Goal: Transaction & Acquisition: Purchase product/service

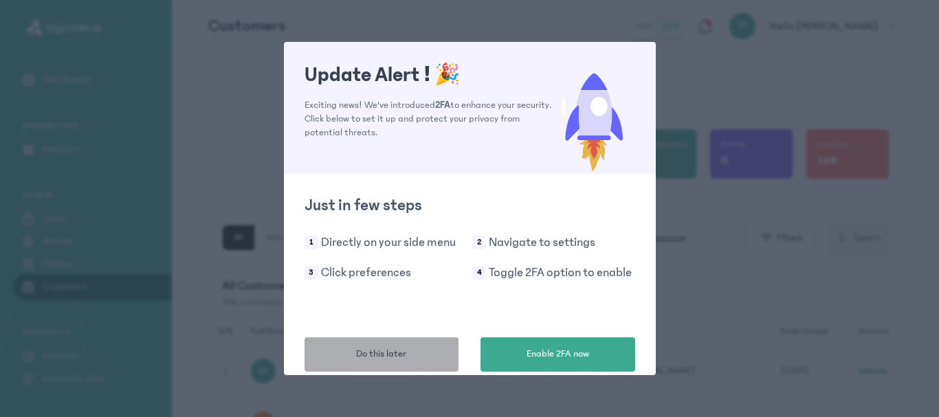
click at [401, 360] on span "Do this later" at bounding box center [381, 354] width 50 height 14
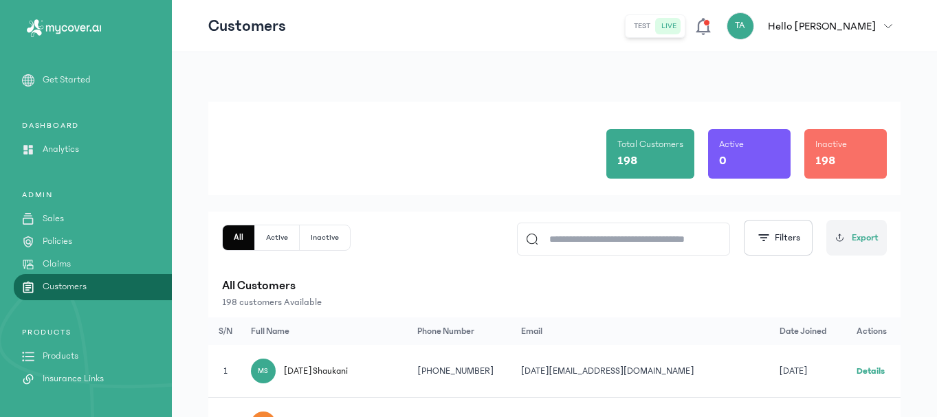
scroll to position [69, 0]
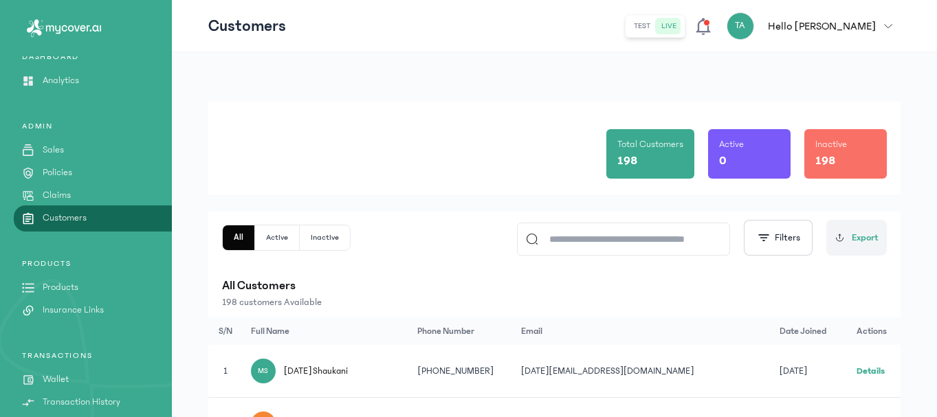
click at [62, 285] on p "Products" at bounding box center [61, 288] width 36 height 14
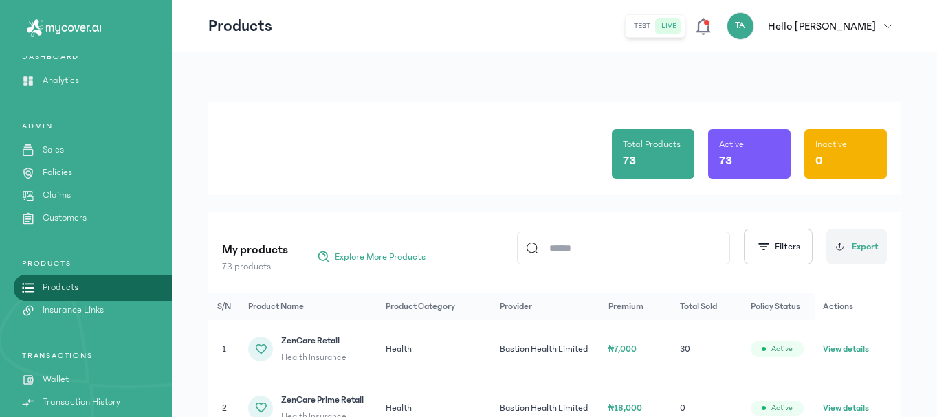
click at [569, 248] on input at bounding box center [629, 248] width 183 height 32
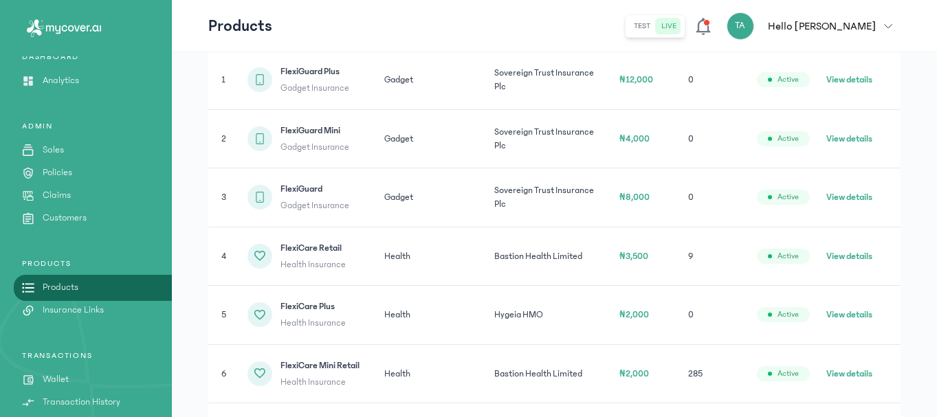
scroll to position [275, 0]
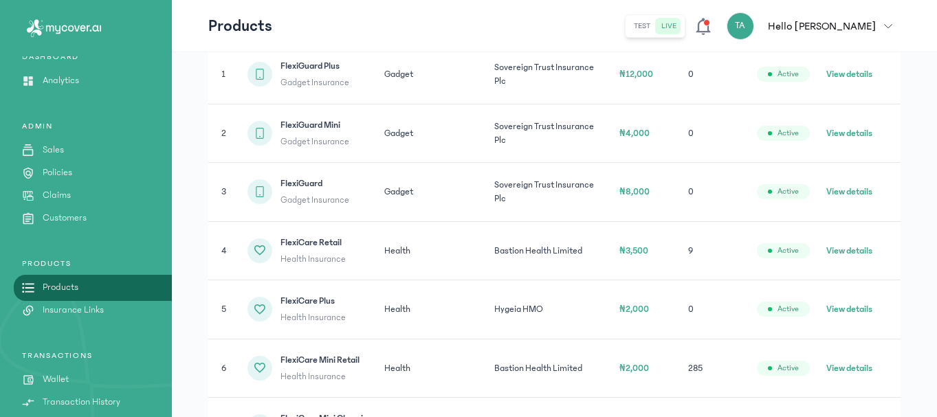
type input "*****"
click at [847, 308] on button "View details" at bounding box center [850, 310] width 46 height 14
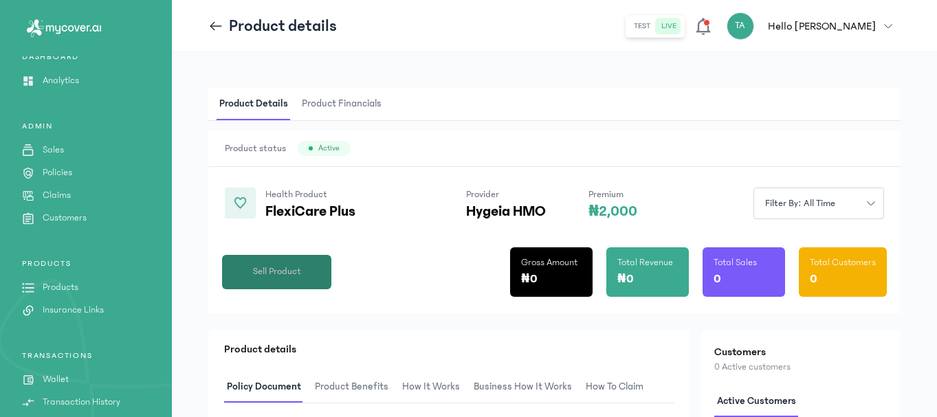
click at [303, 265] on button "Sell Product" at bounding box center [276, 272] width 109 height 34
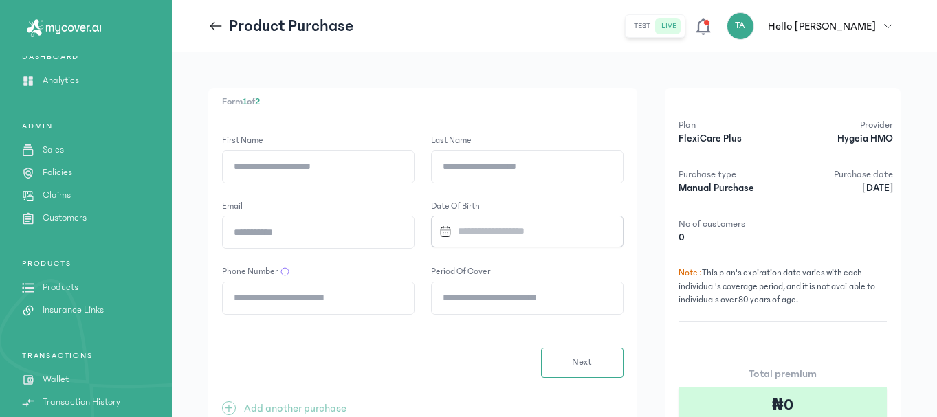
click at [329, 164] on input "First Name" at bounding box center [318, 167] width 191 height 32
click at [327, 173] on input "First Name" at bounding box center [318, 167] width 191 height 32
paste input "******"
click at [496, 163] on input "Last Name" at bounding box center [527, 167] width 191 height 32
drag, startPoint x: 277, startPoint y: 163, endPoint x: 209, endPoint y: 156, distance: 68.4
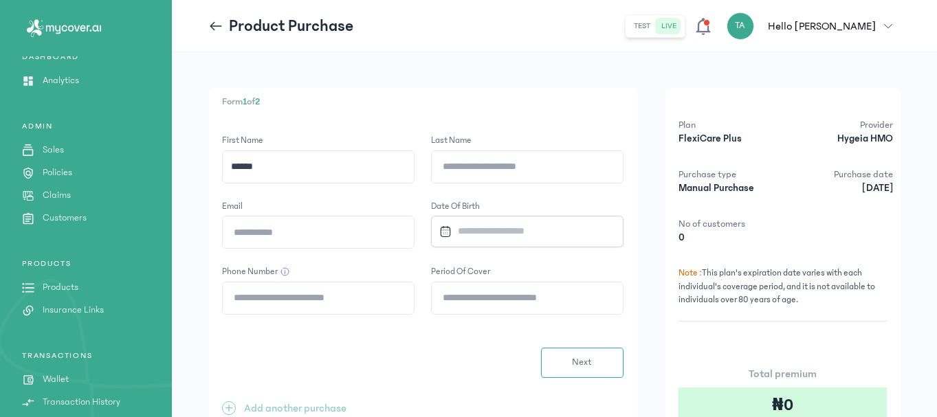
click at [209, 156] on div "Form 1 of 2 First Name ****** Last Name Email Date of Birth Phone Number Period…" at bounding box center [422, 264] width 429 height 353
paste input "text"
type input "******"
click at [519, 162] on input "Last Name" at bounding box center [527, 167] width 191 height 32
paste input "******"
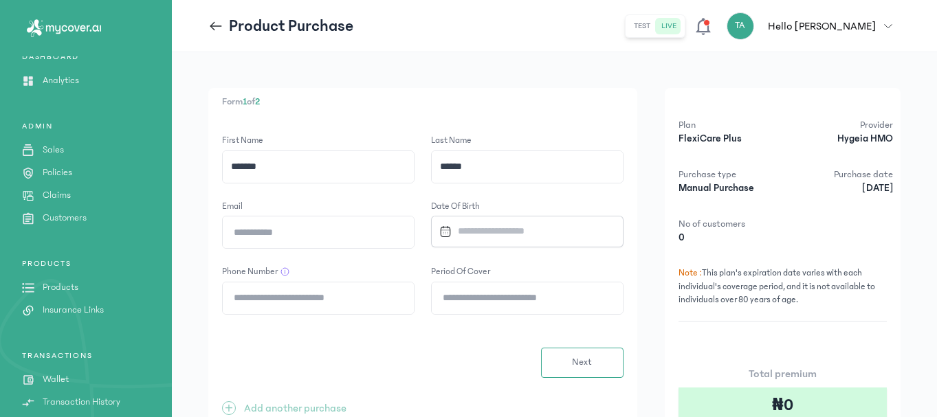
type input "******"
click at [312, 237] on input "Email" at bounding box center [318, 233] width 191 height 32
paste input "**********"
type input "**********"
click at [490, 231] on input "Datepicker input" at bounding box center [522, 232] width 177 height 30
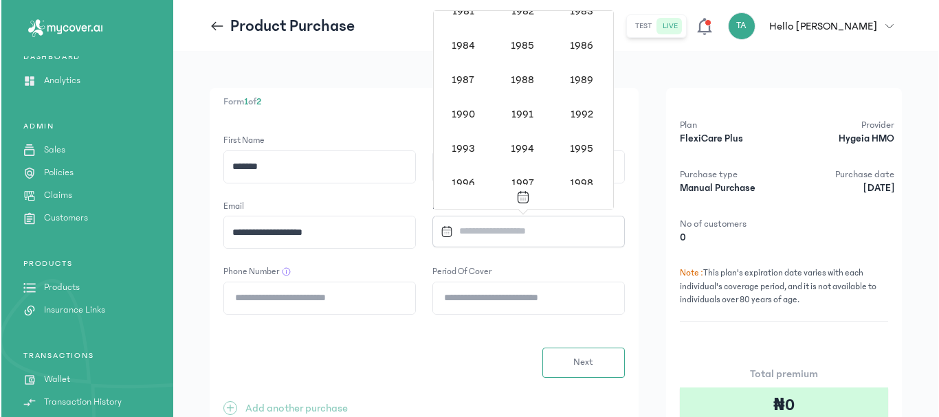
scroll to position [921, 0]
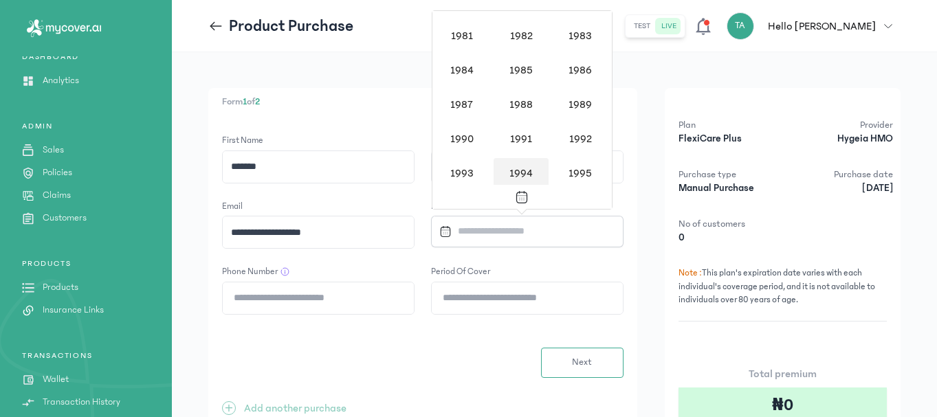
click at [515, 171] on div "1994" at bounding box center [521, 173] width 55 height 30
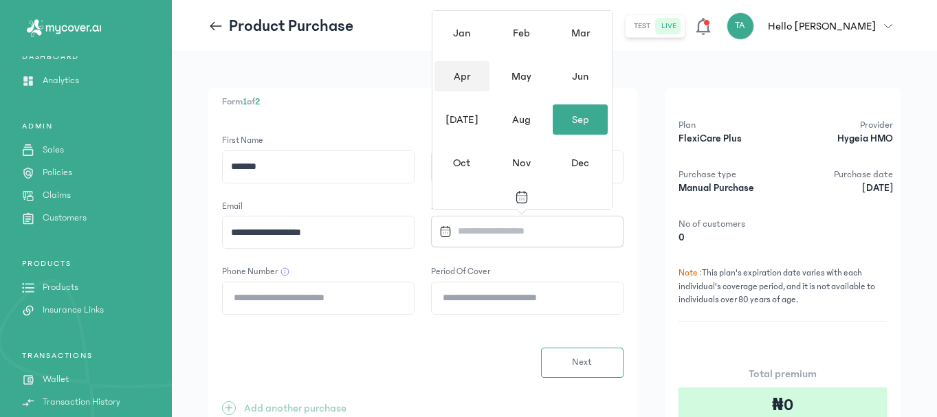
click at [461, 76] on div "Apr" at bounding box center [462, 76] width 55 height 30
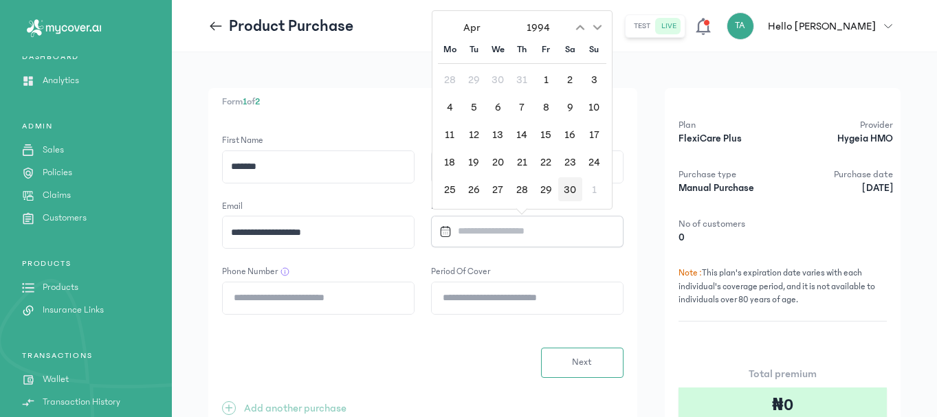
click at [570, 186] on div "30" at bounding box center [570, 189] width 24 height 24
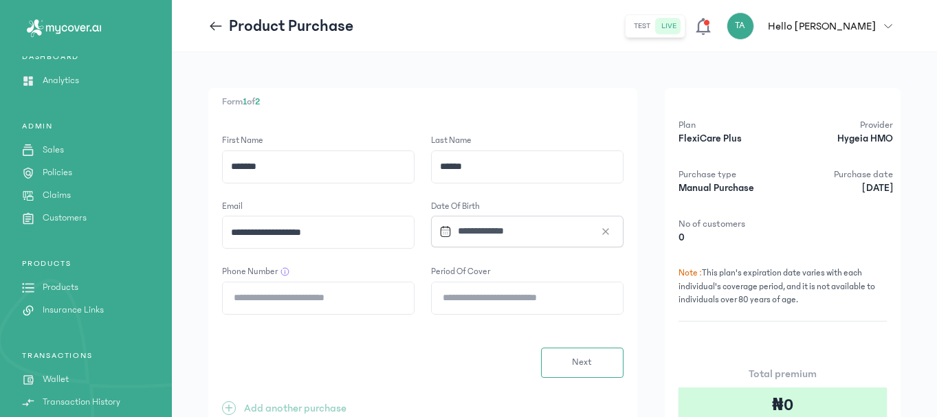
click at [282, 300] on input "Phone Number" at bounding box center [318, 299] width 191 height 32
paste input "**********"
type input "**********"
click at [504, 302] on input "Period of cover" at bounding box center [527, 299] width 191 height 32
type input "*"
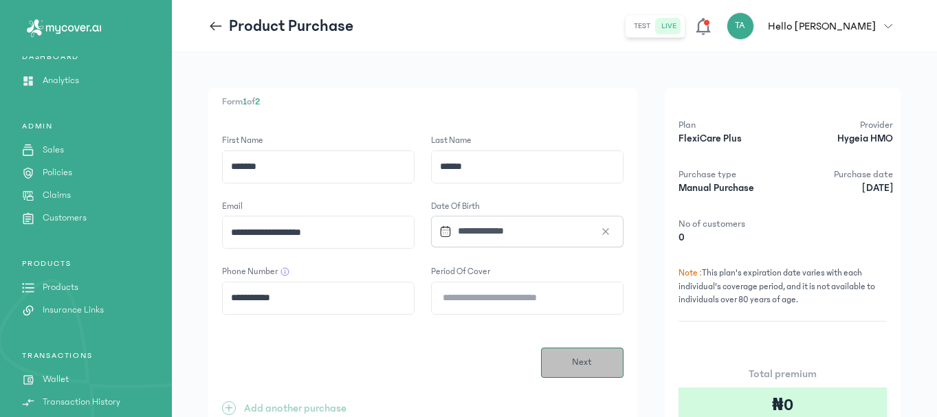
click at [586, 357] on span "Next" at bounding box center [582, 363] width 20 height 14
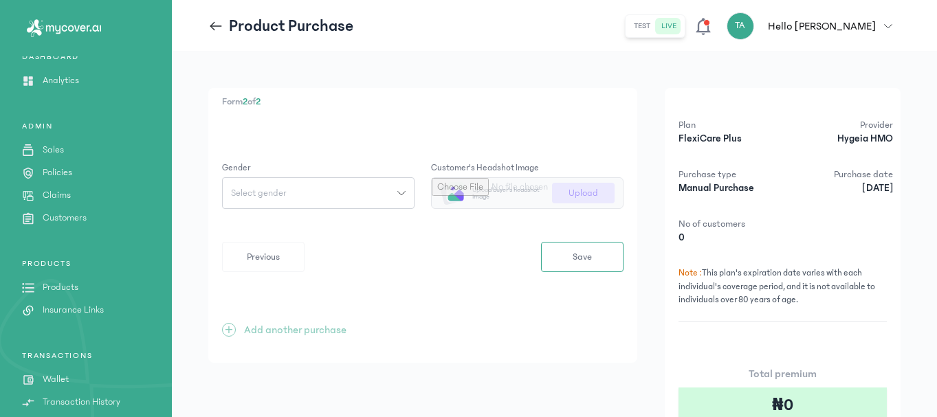
click at [314, 185] on button "Select gender" at bounding box center [318, 193] width 193 height 32
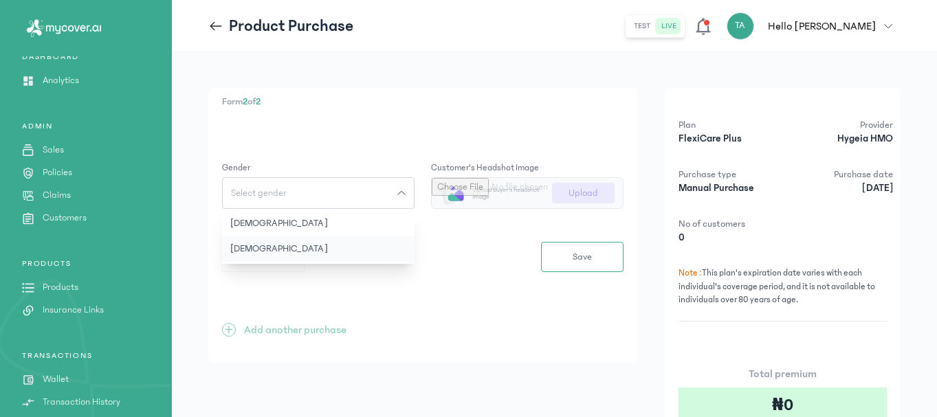
click at [262, 245] on button "[DEMOGRAPHIC_DATA]" at bounding box center [318, 249] width 193 height 25
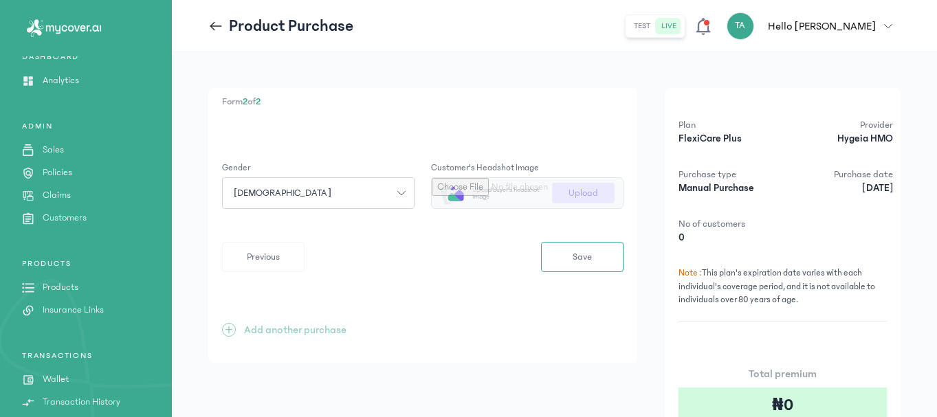
click at [587, 192] on input "file" at bounding box center [527, 193] width 191 height 30
type input "**********"
click at [561, 251] on button "Save" at bounding box center [582, 257] width 83 height 30
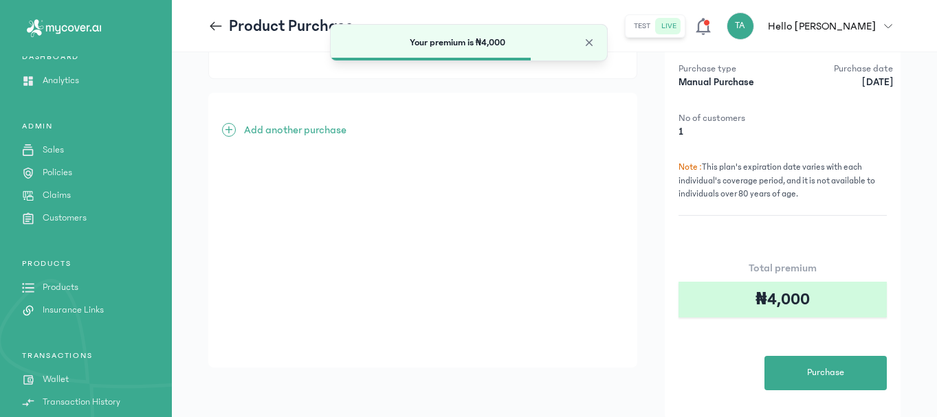
scroll to position [153, 0]
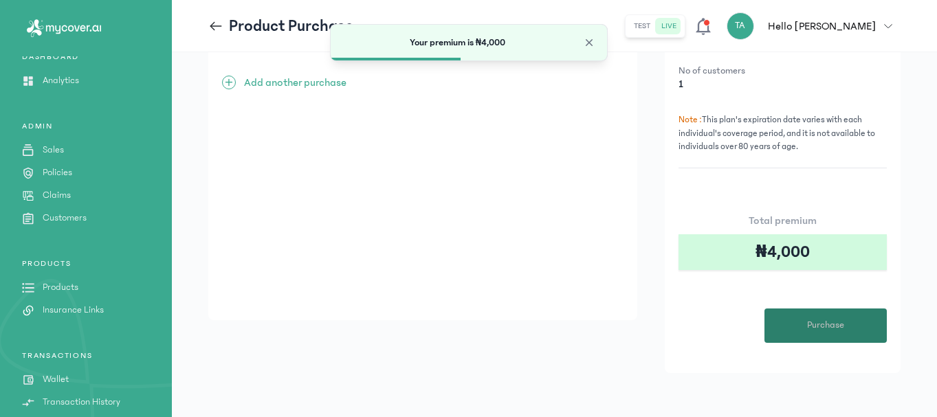
click at [825, 324] on span "Purchase" at bounding box center [825, 325] width 37 height 14
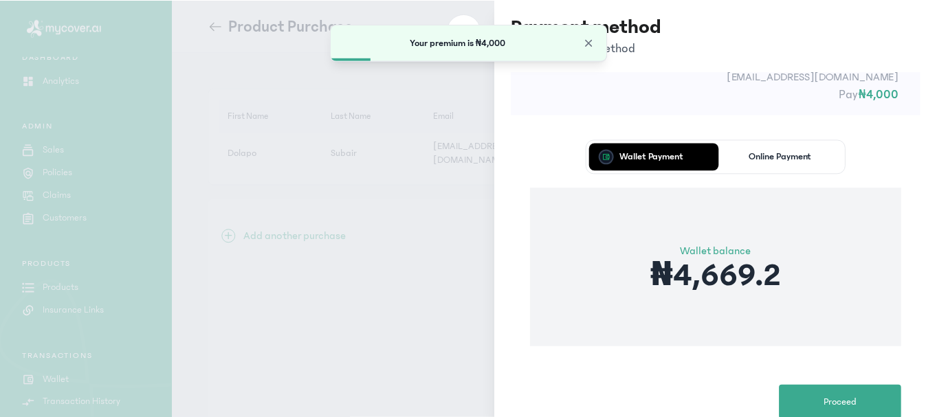
scroll to position [78, 0]
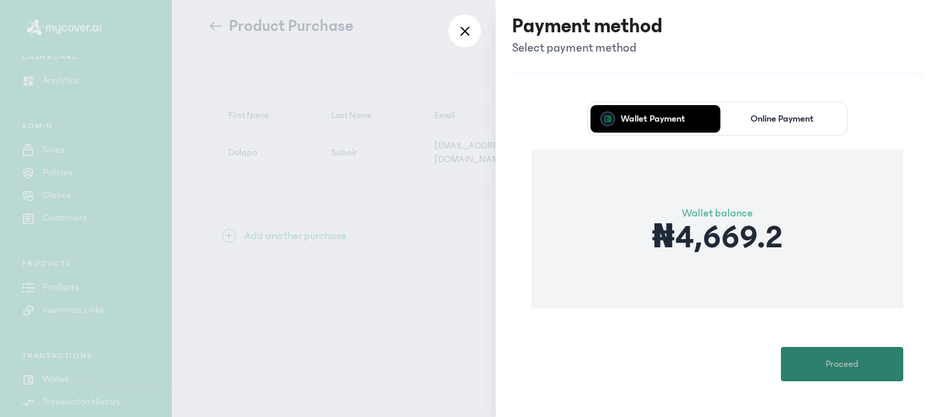
click at [818, 361] on button "Proceed" at bounding box center [842, 364] width 122 height 34
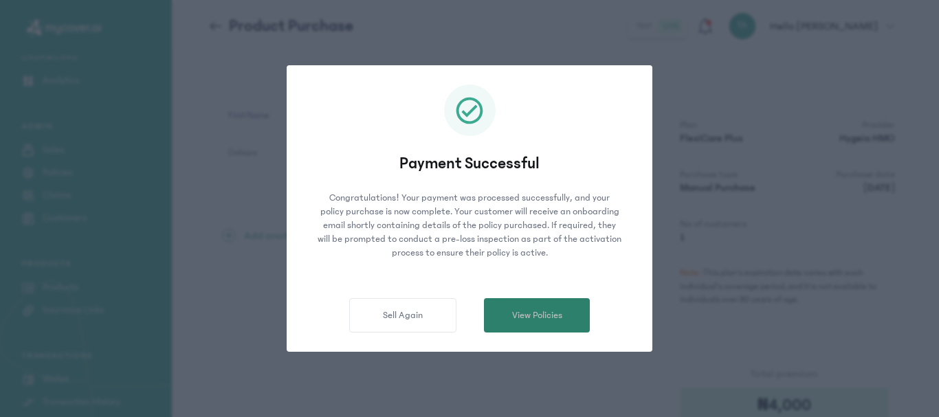
click at [534, 318] on span "View Policies" at bounding box center [537, 316] width 50 height 14
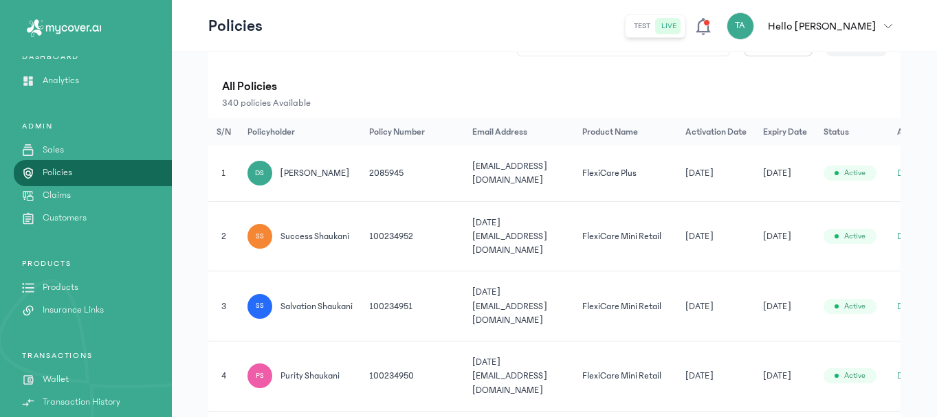
scroll to position [275, 0]
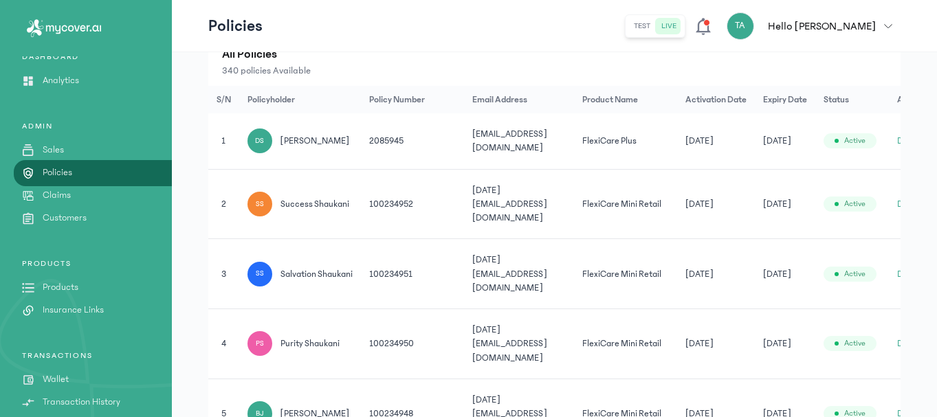
click at [899, 139] on button "Details" at bounding box center [911, 141] width 28 height 14
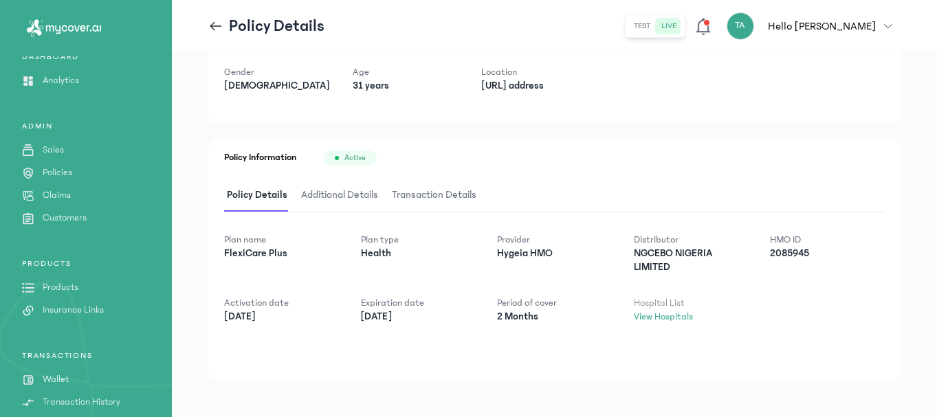
scroll to position [120, 0]
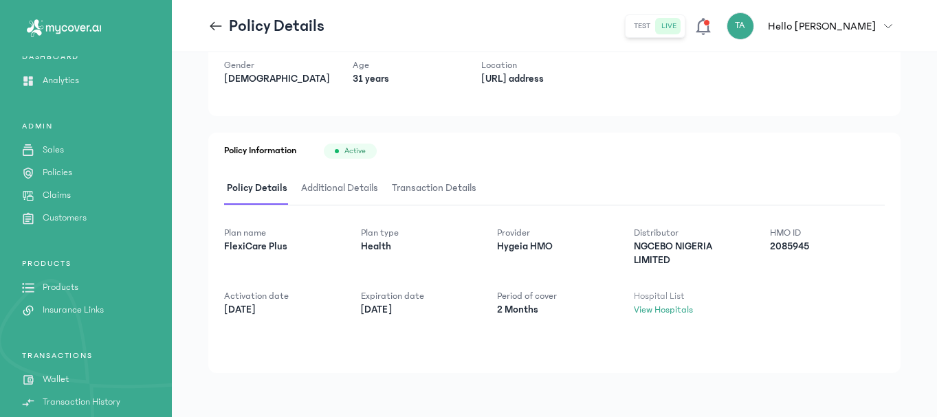
click at [336, 186] on span "Additional Details" at bounding box center [339, 189] width 83 height 32
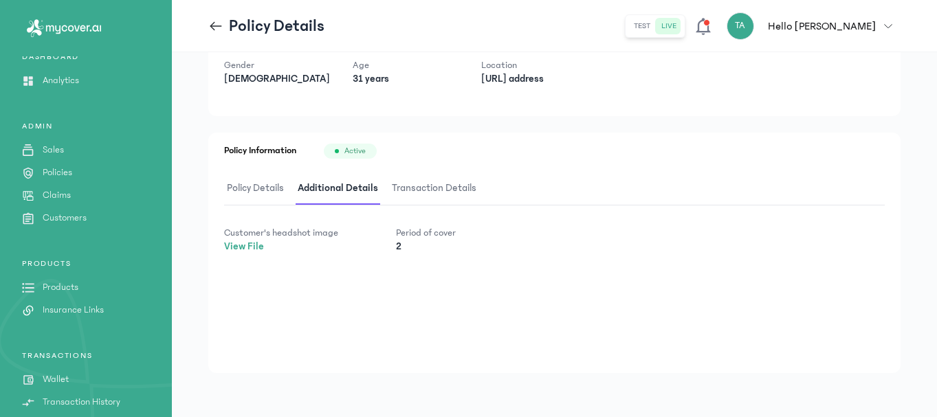
click at [426, 183] on span "Transaction Details" at bounding box center [434, 189] width 90 height 32
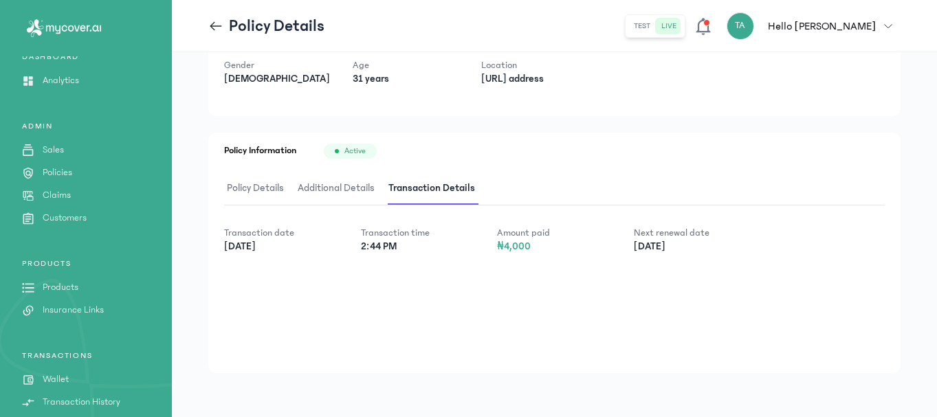
click at [276, 177] on span "Policy Details" at bounding box center [255, 189] width 63 height 32
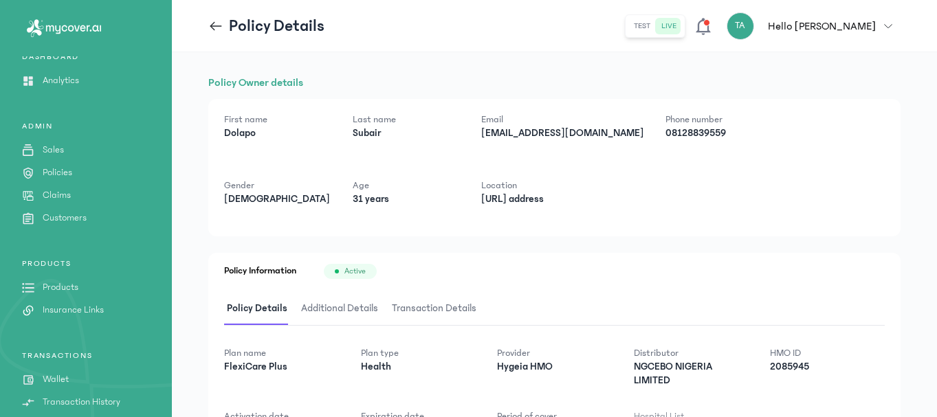
click at [61, 215] on p "Customers" at bounding box center [65, 218] width 44 height 14
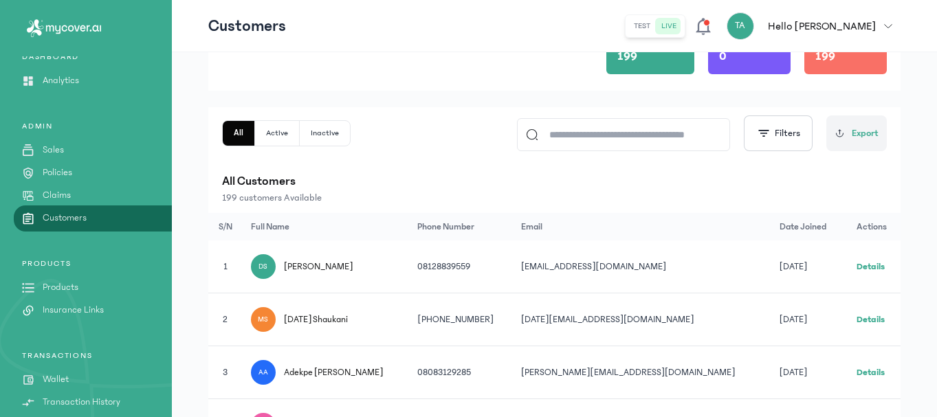
scroll to position [206, 0]
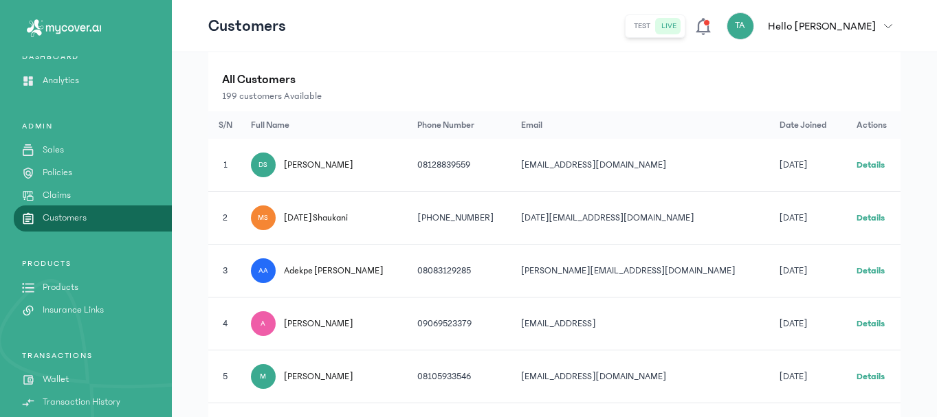
click at [857, 164] on link "Details" at bounding box center [871, 165] width 28 height 10
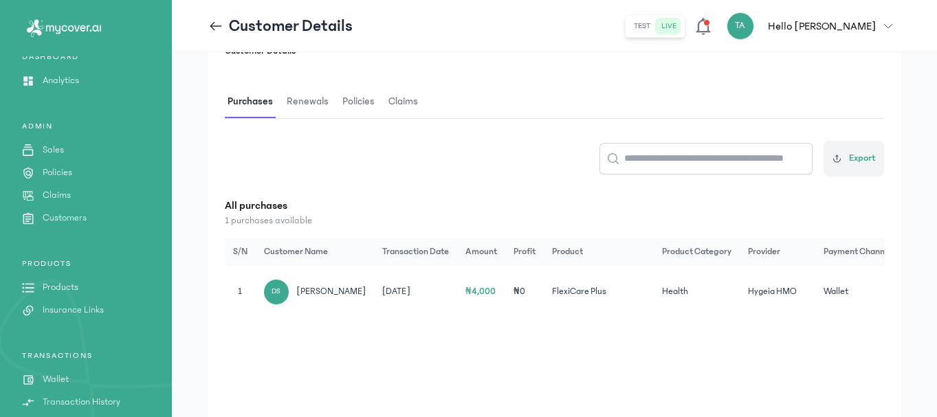
scroll to position [206, 0]
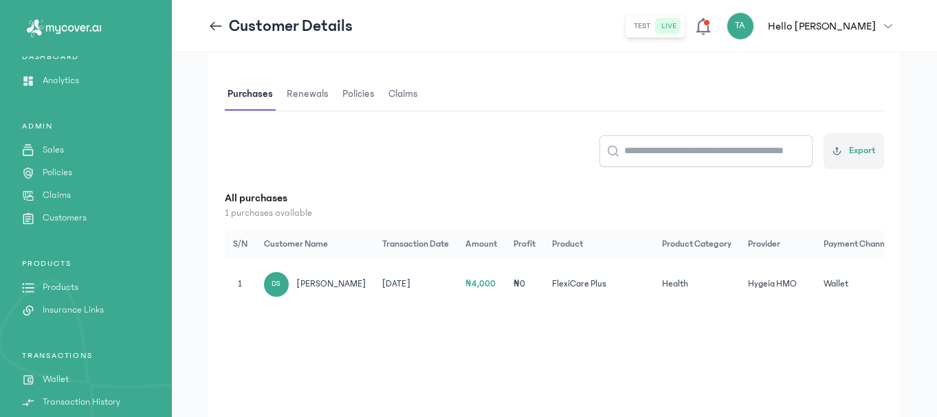
click at [309, 91] on span "Renewals" at bounding box center [307, 94] width 47 height 32
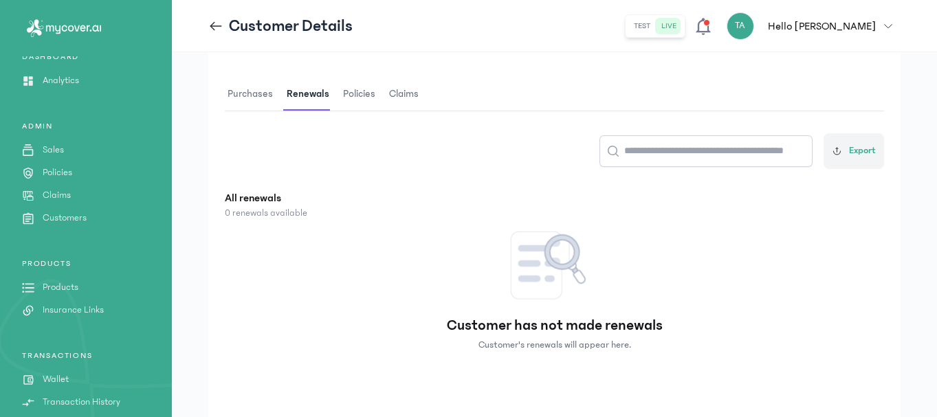
click at [367, 98] on span "Policies" at bounding box center [359, 94] width 38 height 32
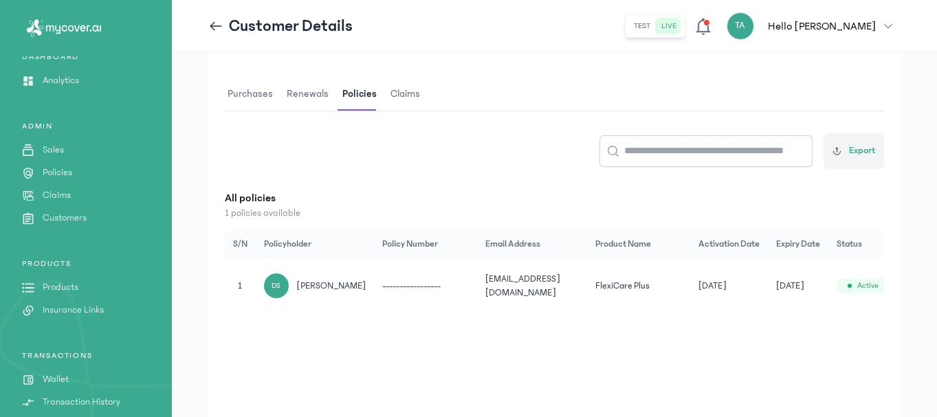
click at [397, 95] on span "Claims" at bounding box center [405, 94] width 35 height 32
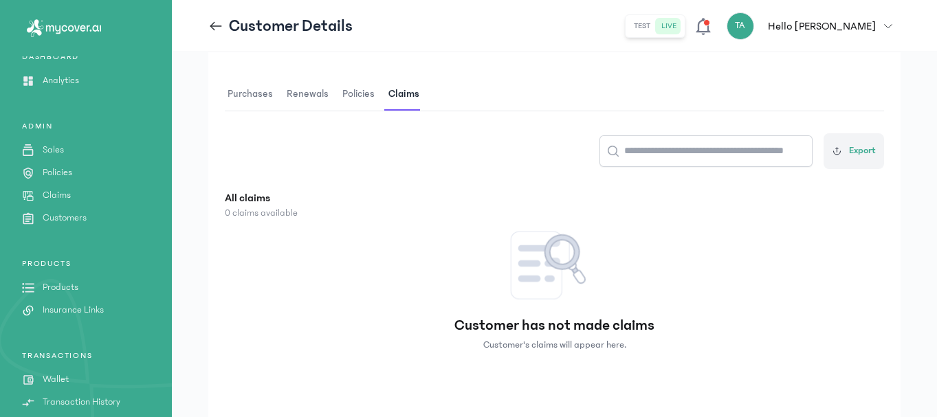
click at [349, 96] on span "Policies" at bounding box center [359, 94] width 38 height 32
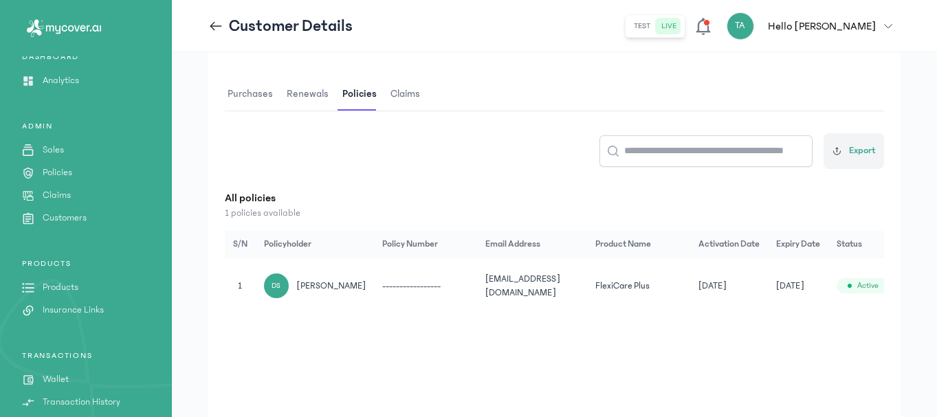
drag, startPoint x: 616, startPoint y: 316, endPoint x: 783, endPoint y: 305, distance: 167.5
click at [772, 306] on div "Customer Details Purchases Renewals Policies Claims Export All policies 1 polic…" at bounding box center [554, 227] width 692 height 413
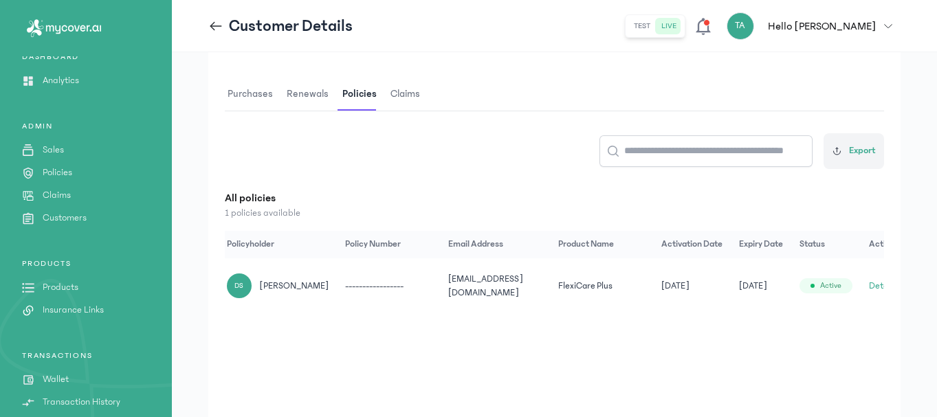
scroll to position [0, 54]
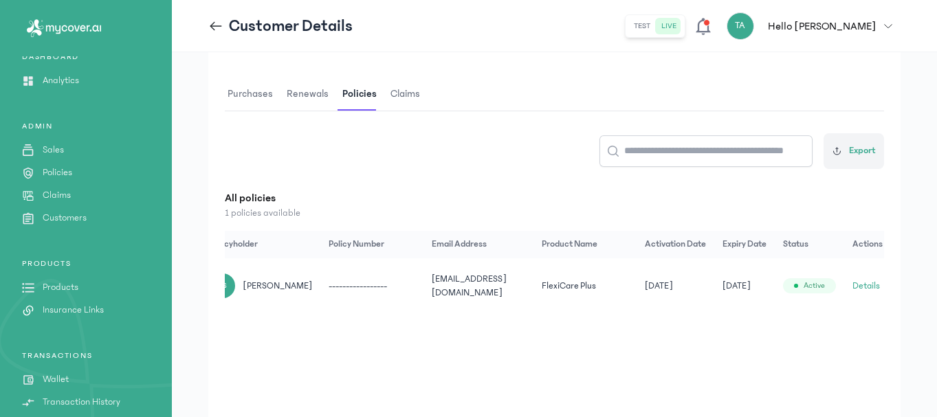
click at [858, 284] on button "Details" at bounding box center [867, 286] width 28 height 14
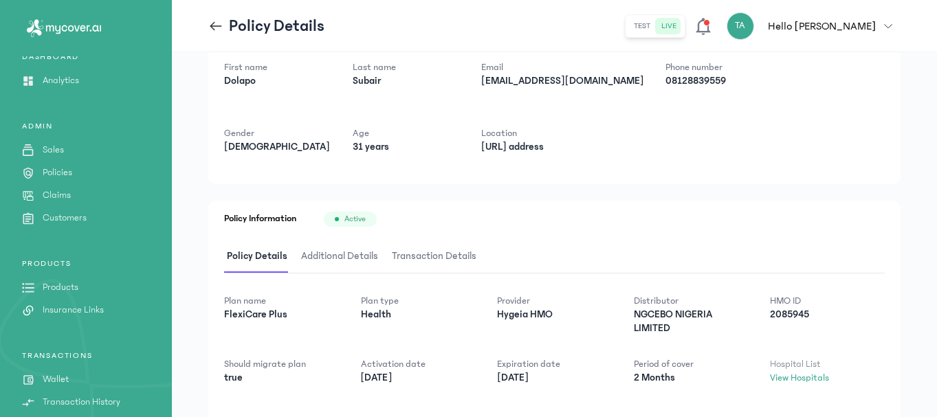
scroll to position [120, 0]
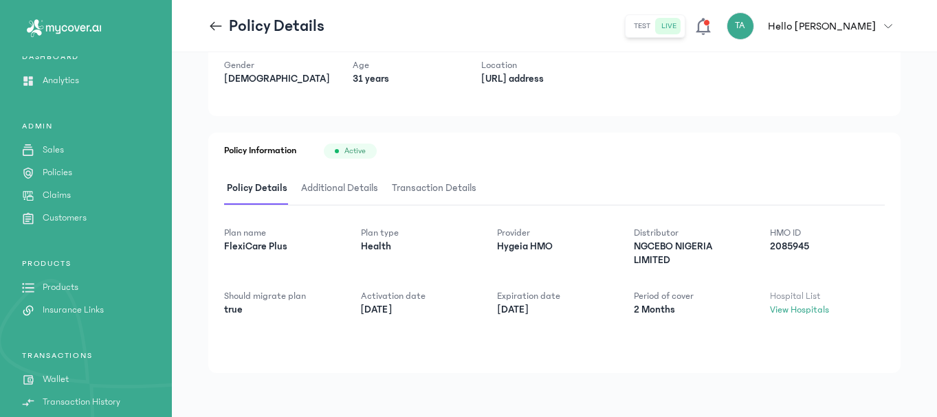
click at [329, 187] on span "Additional Details" at bounding box center [339, 189] width 83 height 32
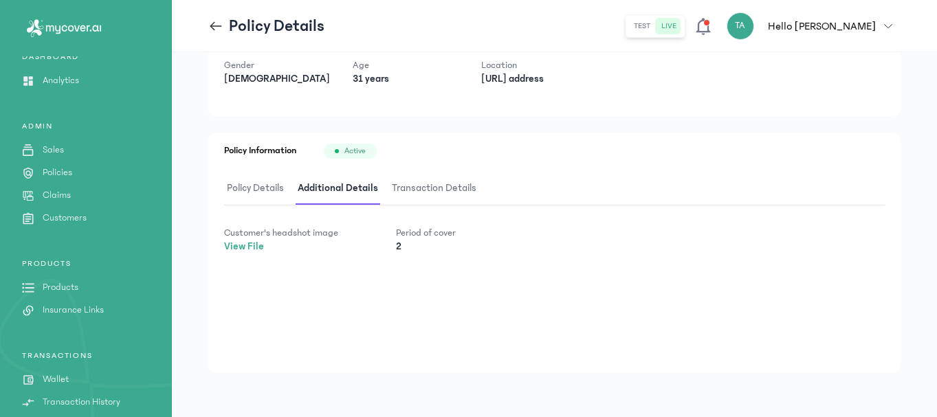
click at [450, 181] on span "Transaction Details" at bounding box center [434, 189] width 90 height 32
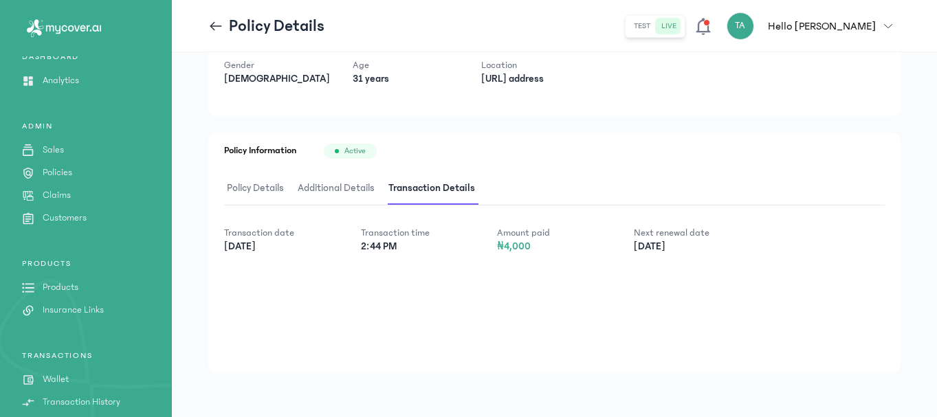
click at [309, 184] on span "Additional Details" at bounding box center [336, 189] width 83 height 32
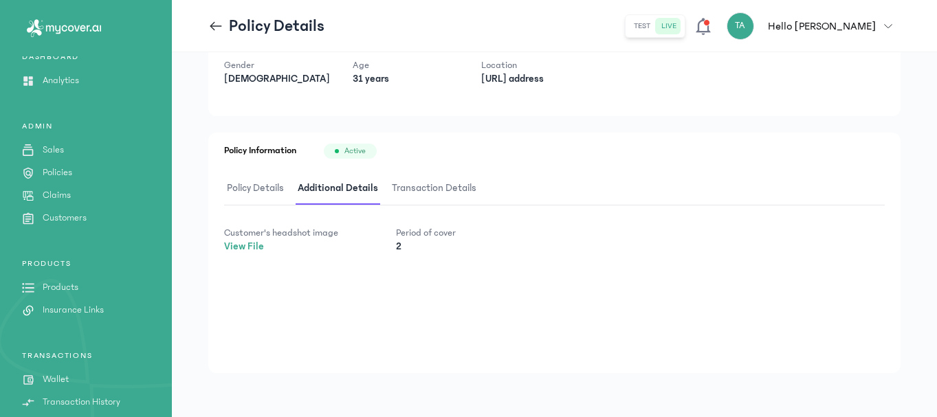
click at [247, 187] on span "Policy Details" at bounding box center [255, 189] width 63 height 32
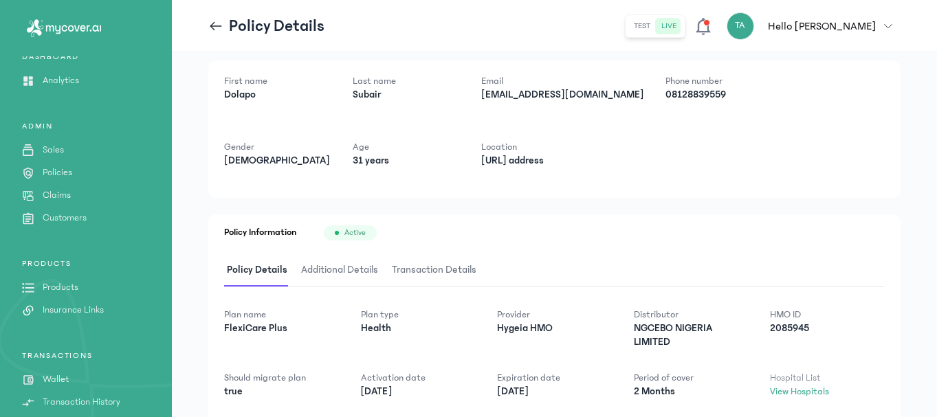
scroll to position [120, 0]
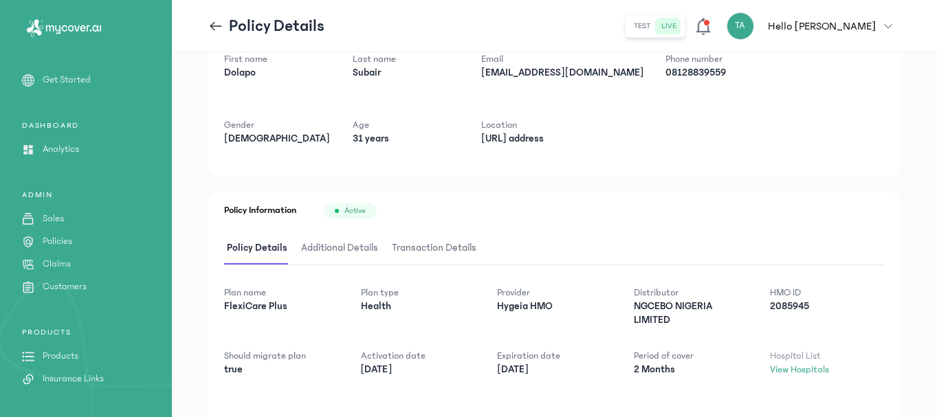
scroll to position [120, 0]
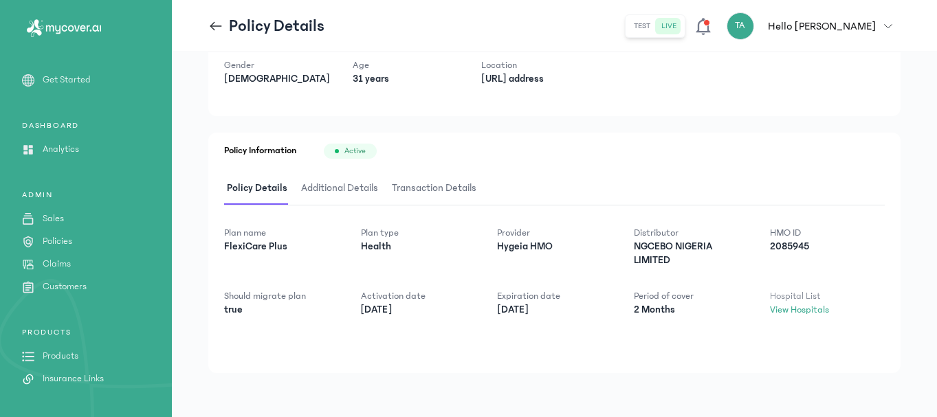
click at [322, 188] on span "Additional Details" at bounding box center [339, 189] width 83 height 32
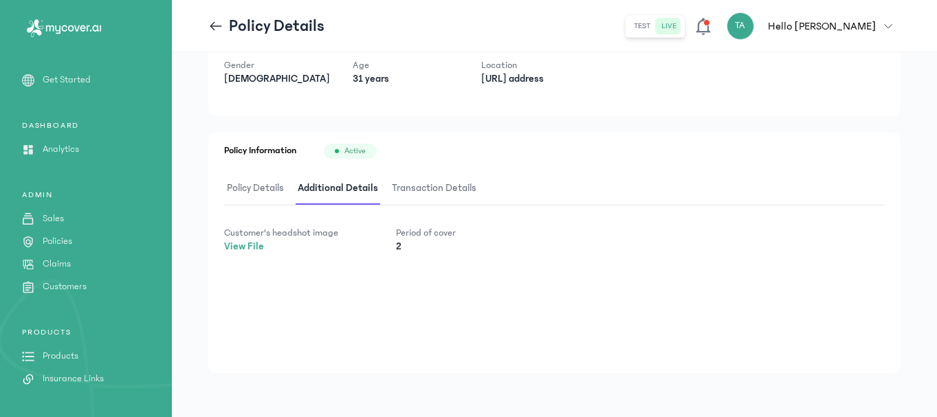
click at [413, 188] on span "Transaction Details" at bounding box center [434, 189] width 90 height 32
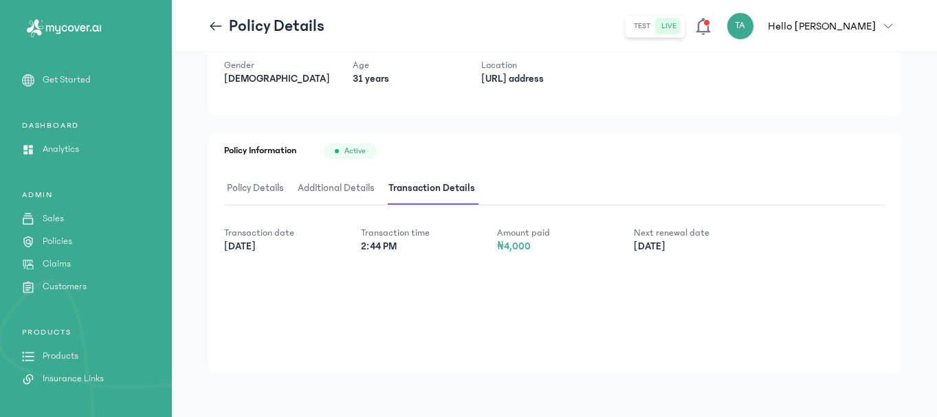
click at [62, 287] on p "Customers" at bounding box center [65, 287] width 44 height 14
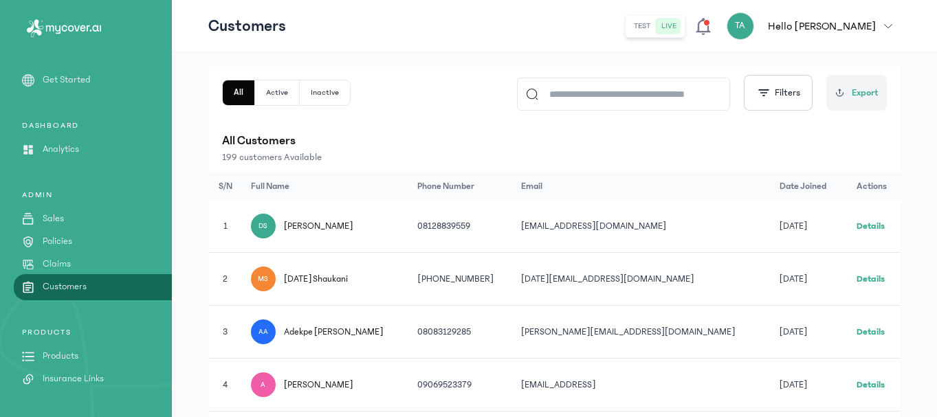
scroll to position [138, 0]
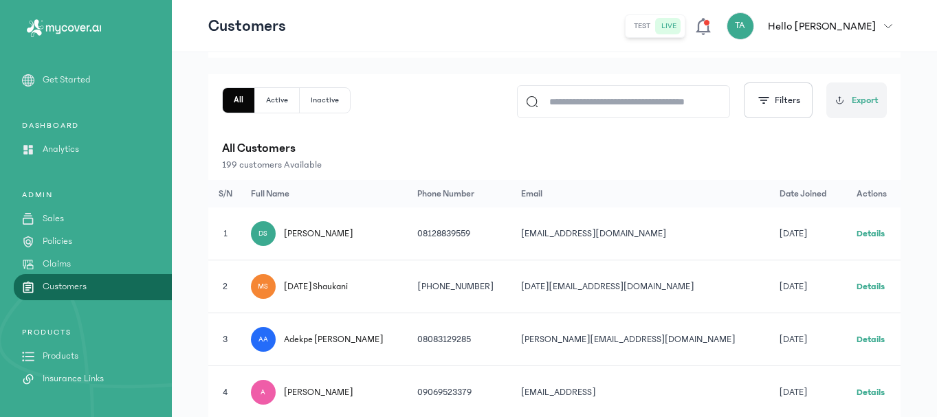
click at [868, 283] on link "Details" at bounding box center [871, 287] width 28 height 10
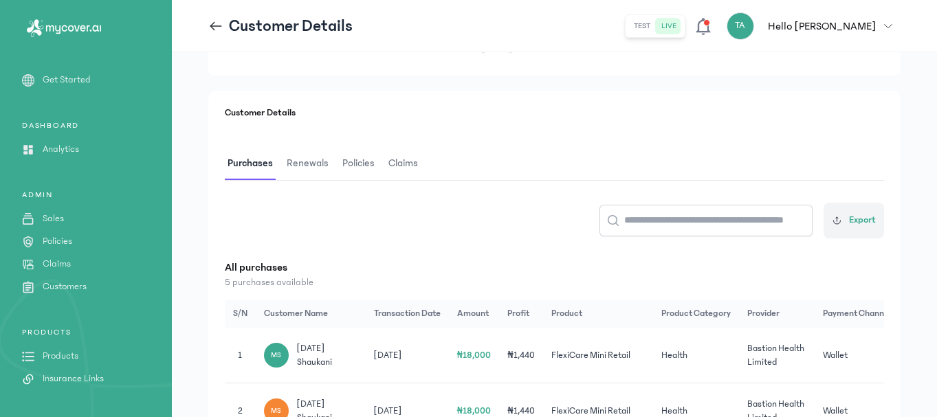
scroll to position [138, 0]
click at [308, 169] on span "Renewals" at bounding box center [307, 163] width 47 height 32
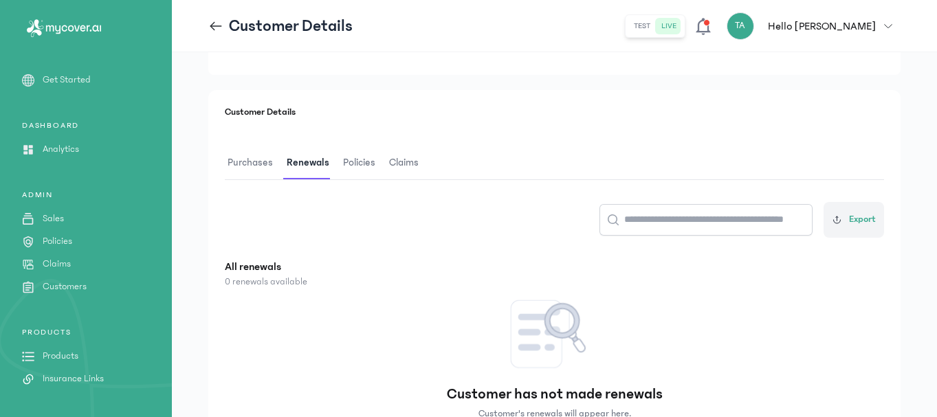
click at [357, 164] on span "Policies" at bounding box center [359, 163] width 38 height 32
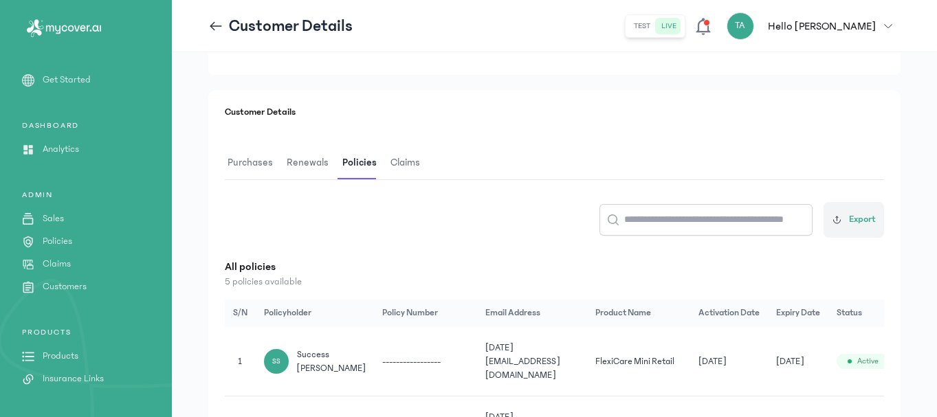
click at [418, 169] on span "Claims" at bounding box center [405, 163] width 35 height 32
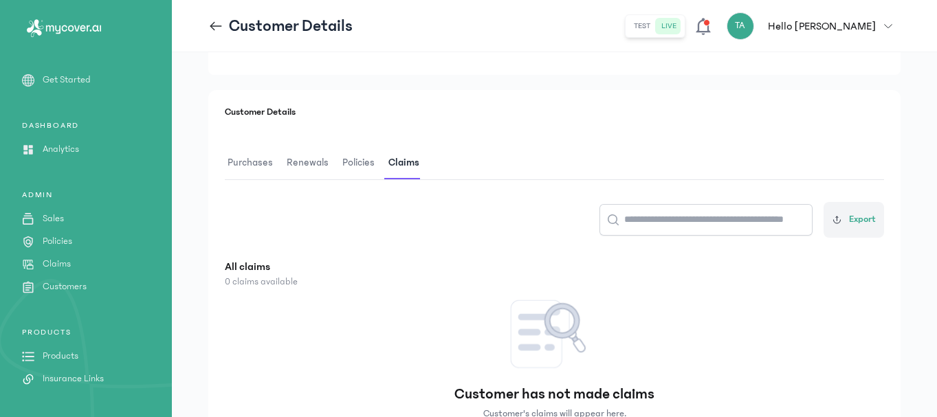
click at [61, 353] on p "Products" at bounding box center [61, 356] width 36 height 14
